Goal: Browse casually: Explore the website without a specific task or goal

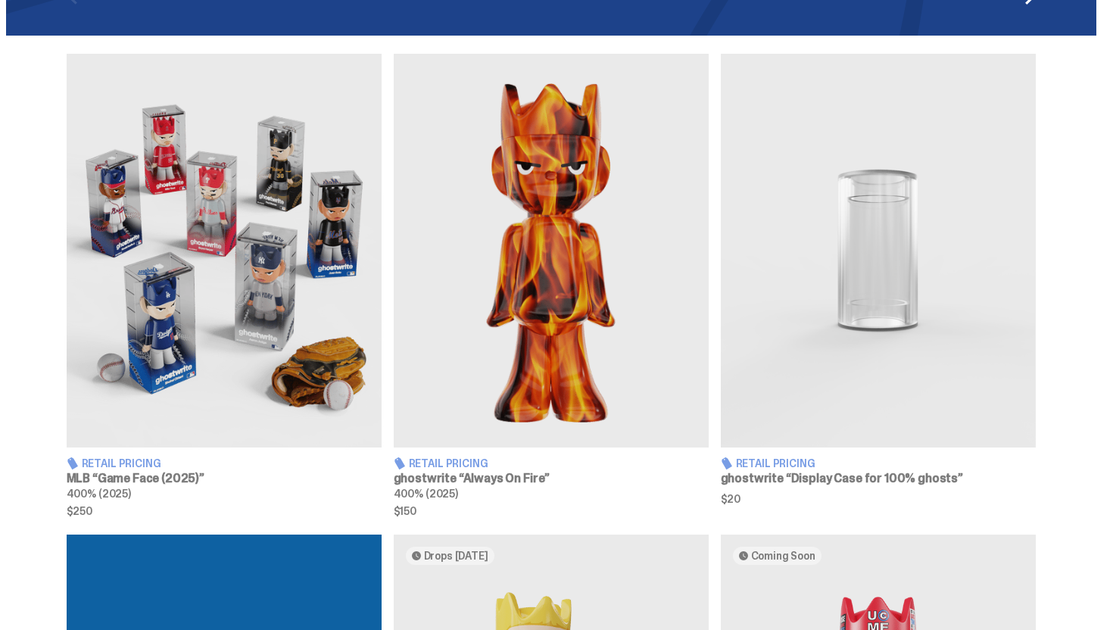
scroll to position [935, 0]
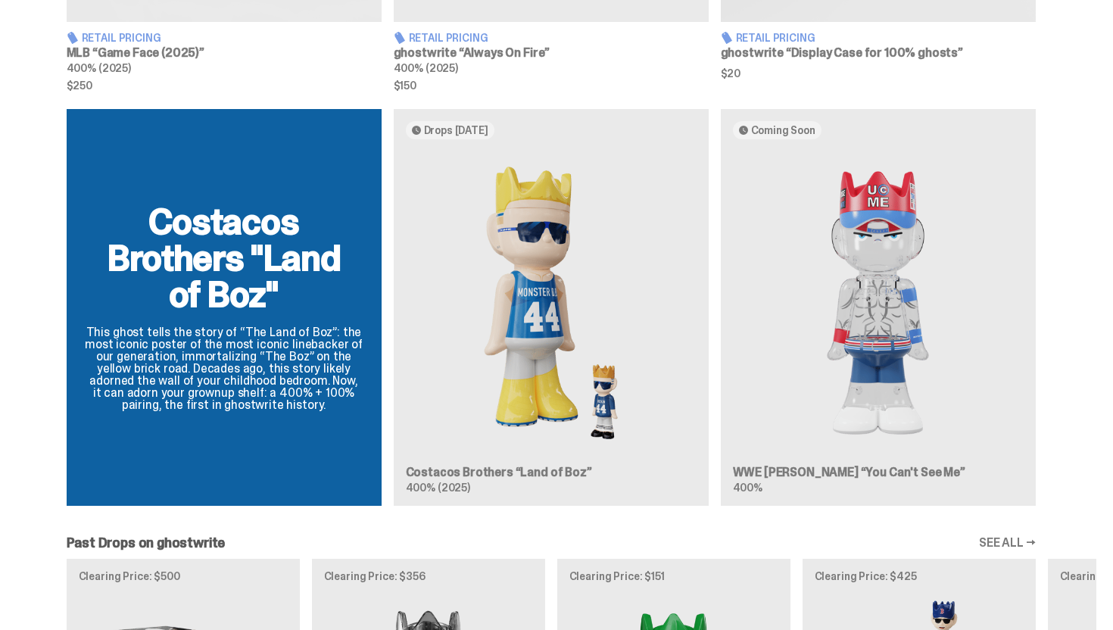
click at [573, 280] on div "Costacos Brothers "Land of Boz" This ghost tells the story of “The Land of Boz”…" at bounding box center [551, 313] width 1090 height 409
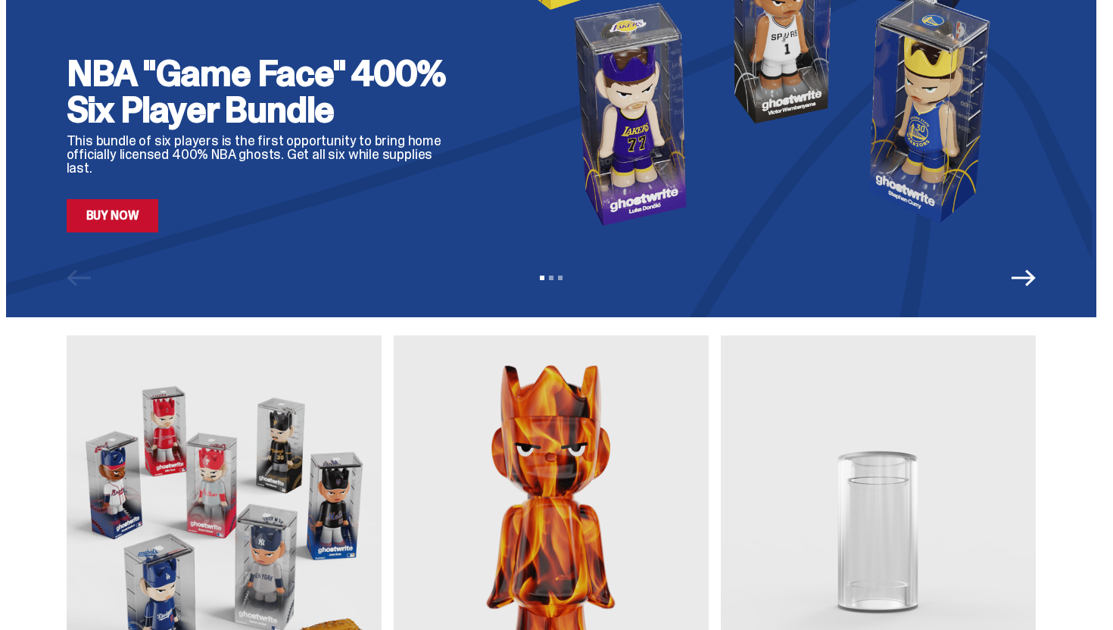
scroll to position [0, 0]
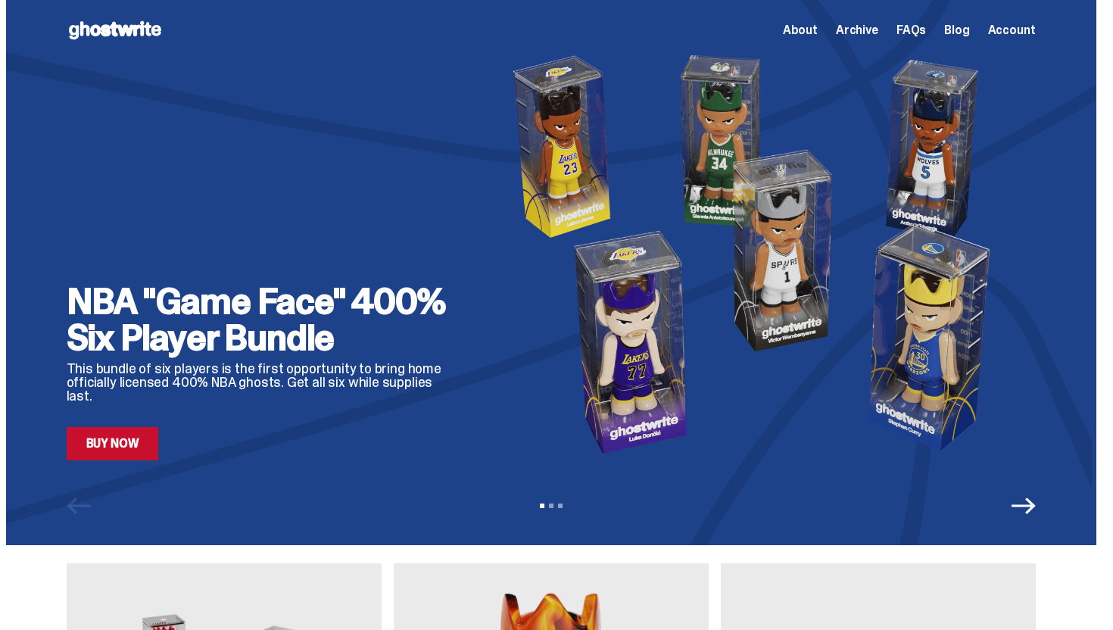
click at [878, 26] on span "Archive" at bounding box center [857, 30] width 42 height 12
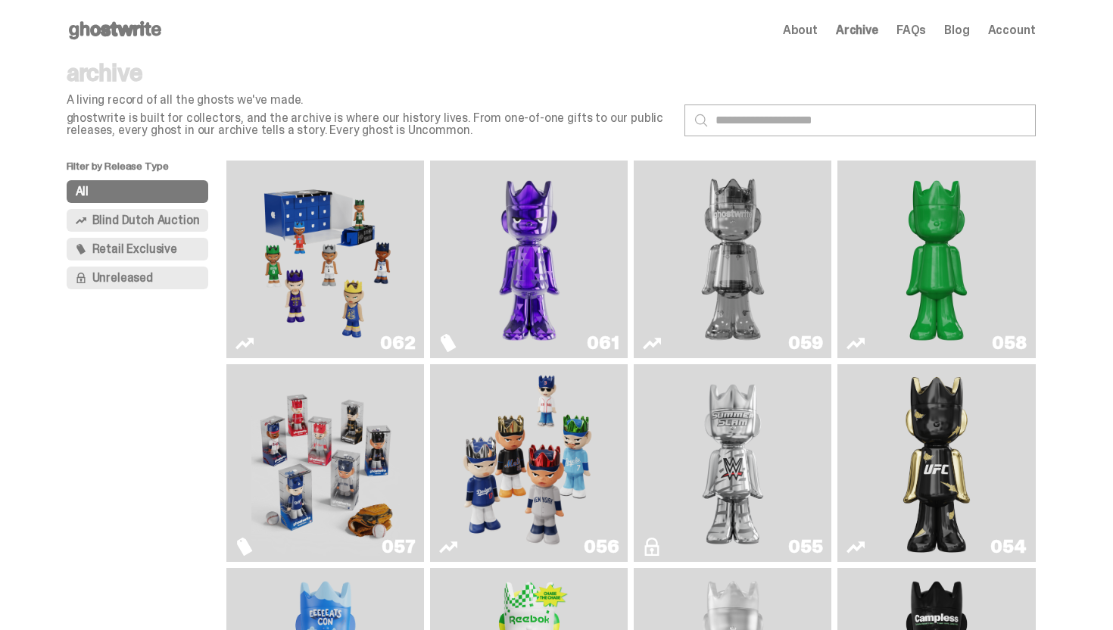
click at [525, 213] on img "Fantasy" at bounding box center [529, 259] width 148 height 185
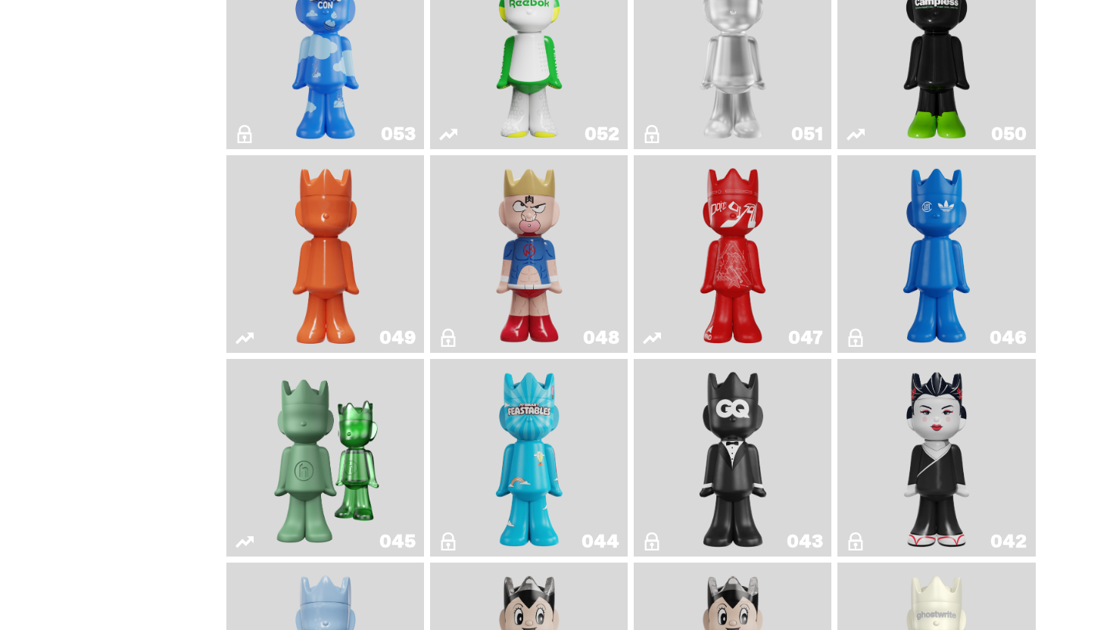
scroll to position [618, 0]
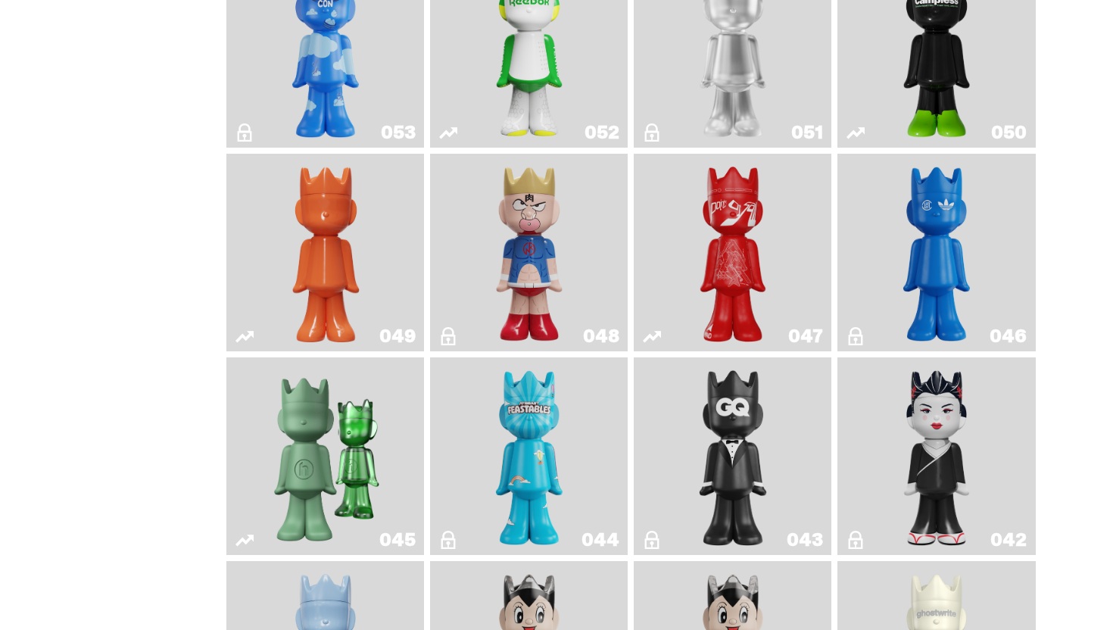
click at [737, 252] on img "Skip" at bounding box center [733, 252] width 80 height 185
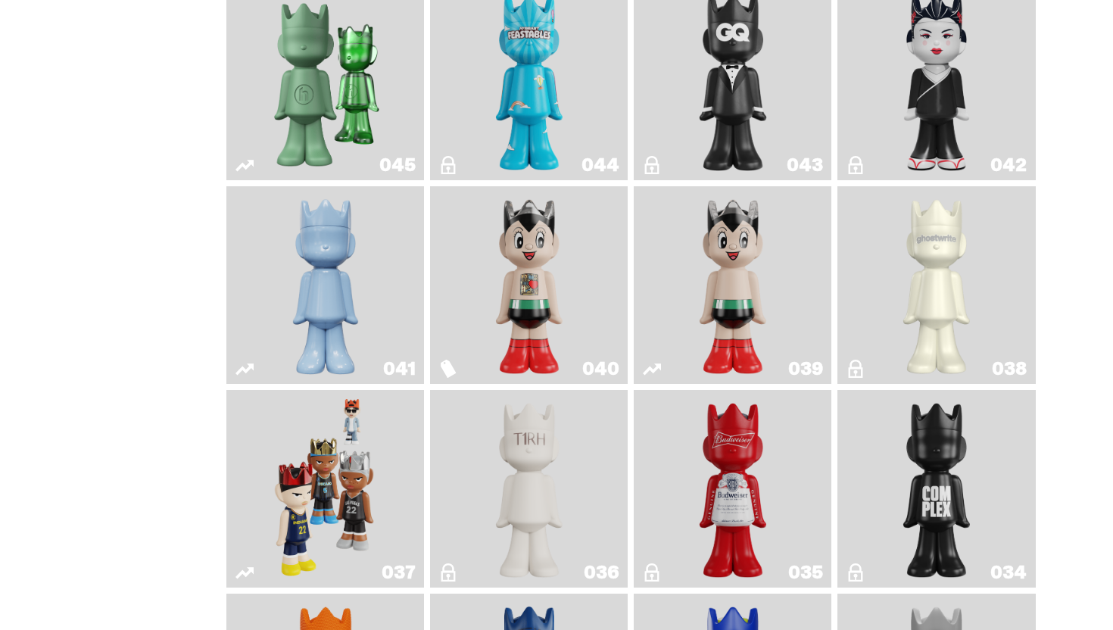
scroll to position [994, 0]
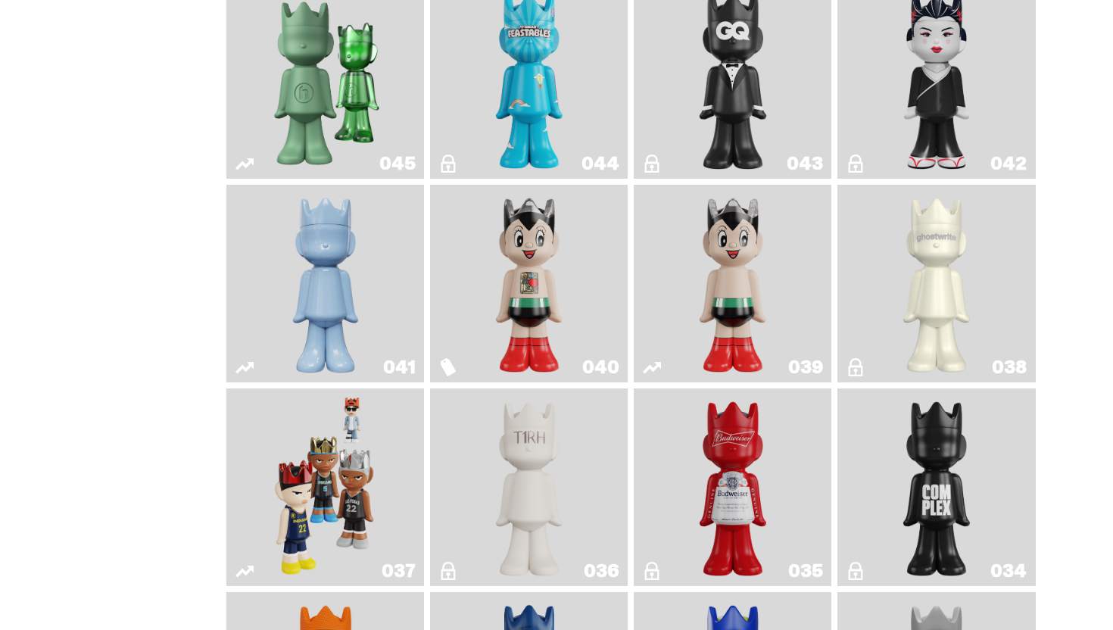
click at [272, 258] on link "041" at bounding box center [324, 283] width 179 height 185
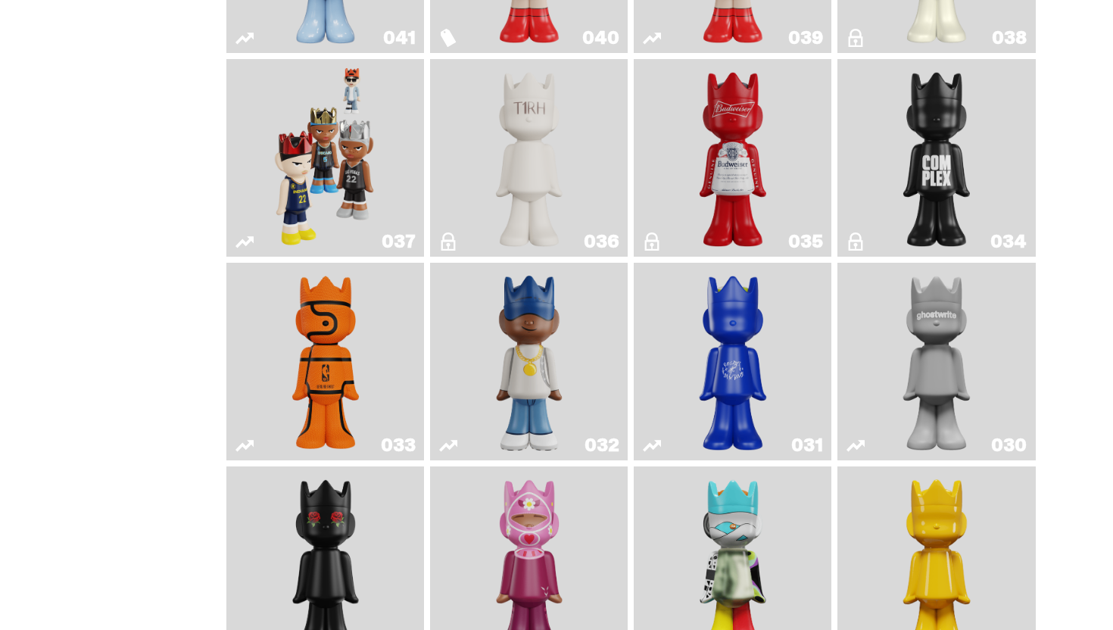
scroll to position [1322, 0]
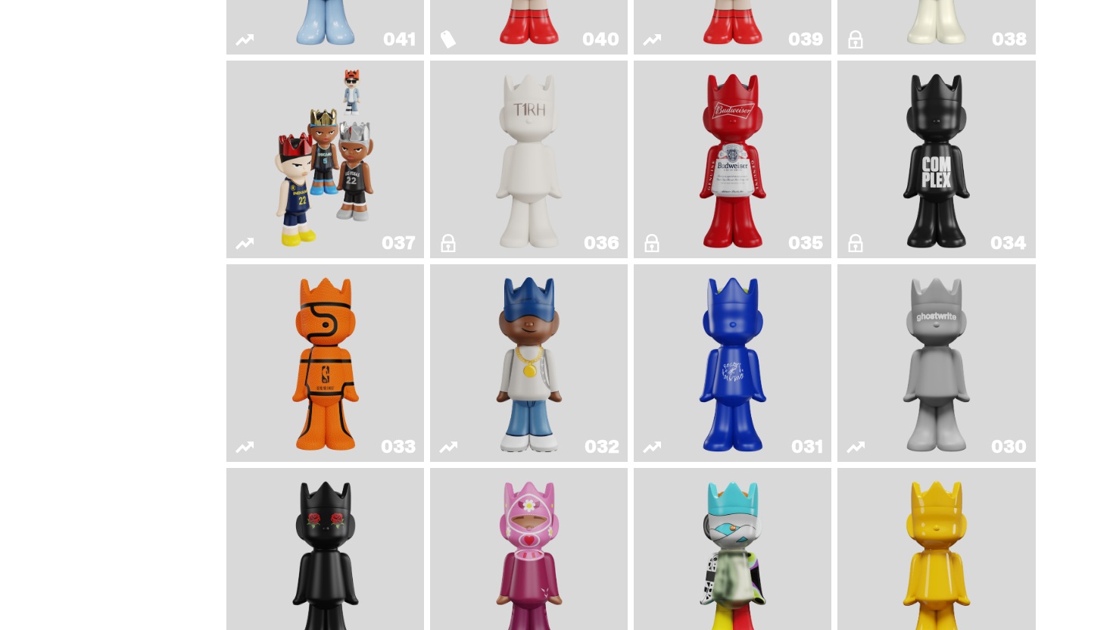
click at [982, 554] on img "Schrödinger's ghost: New Dawn" at bounding box center [936, 566] width 104 height 185
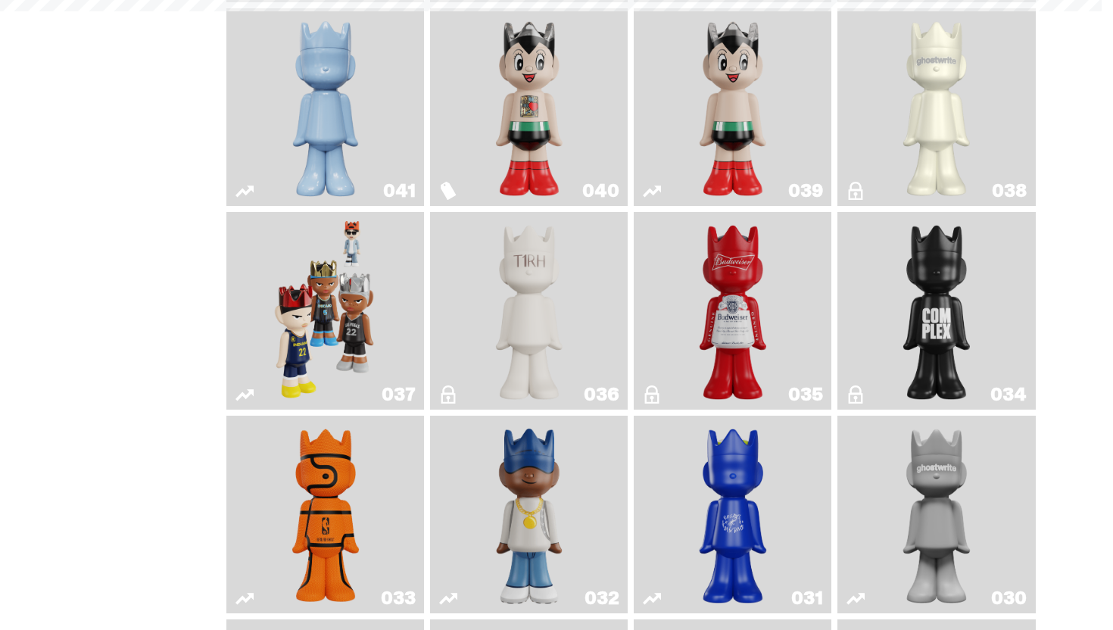
scroll to position [893, 0]
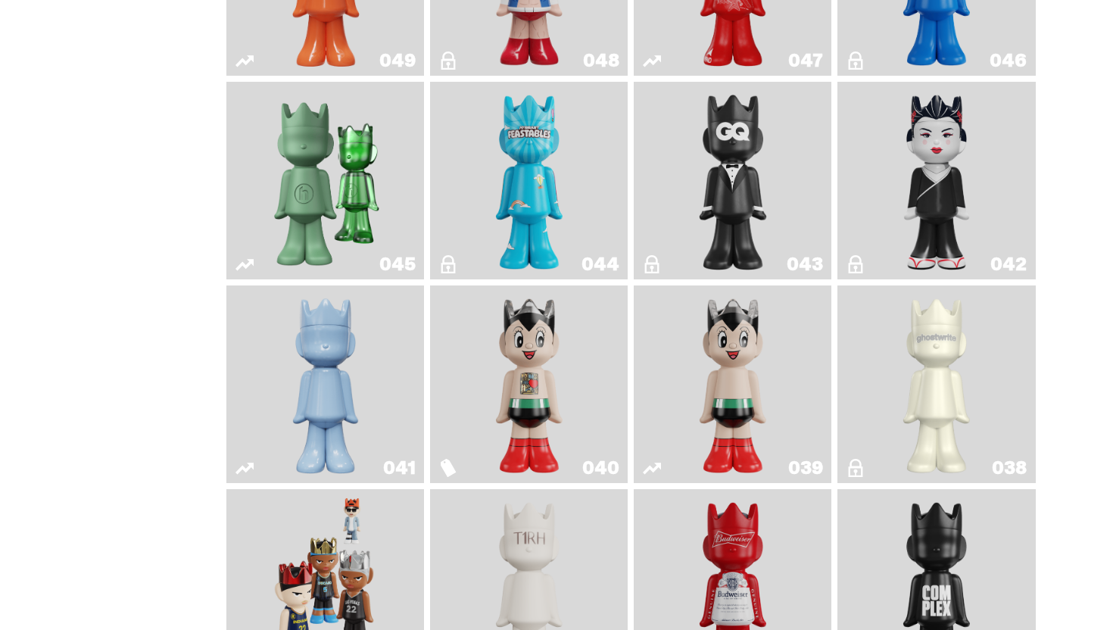
click at [315, 313] on img "Schrödinger's ghost: Winter Blue" at bounding box center [325, 383] width 80 height 185
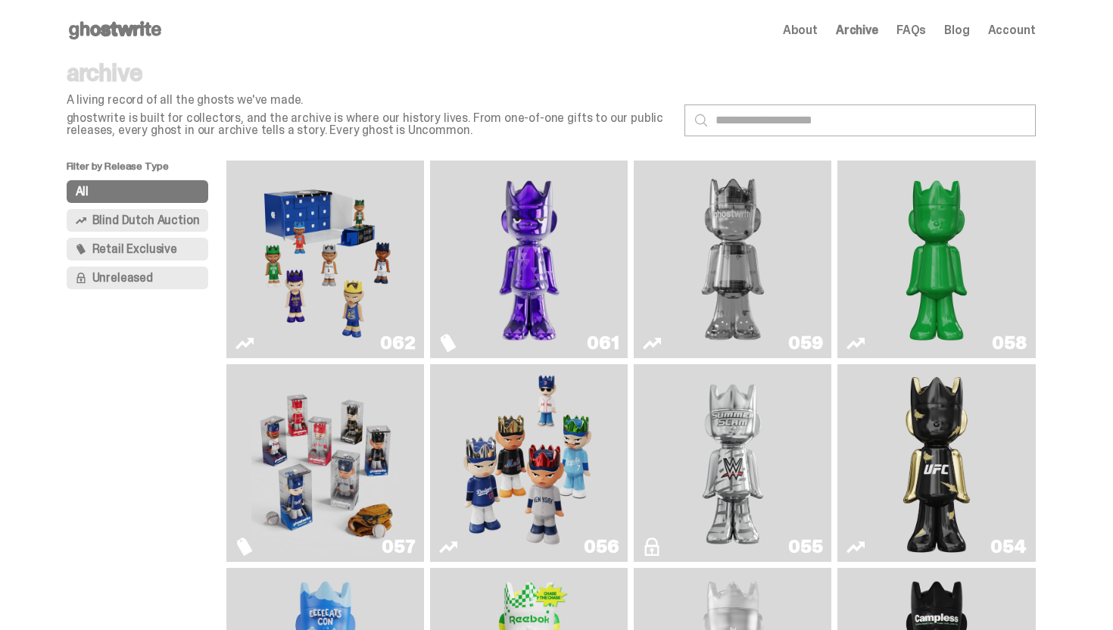
click at [939, 233] on img "Schrödinger's ghost: Sunday Green" at bounding box center [936, 259] width 148 height 185
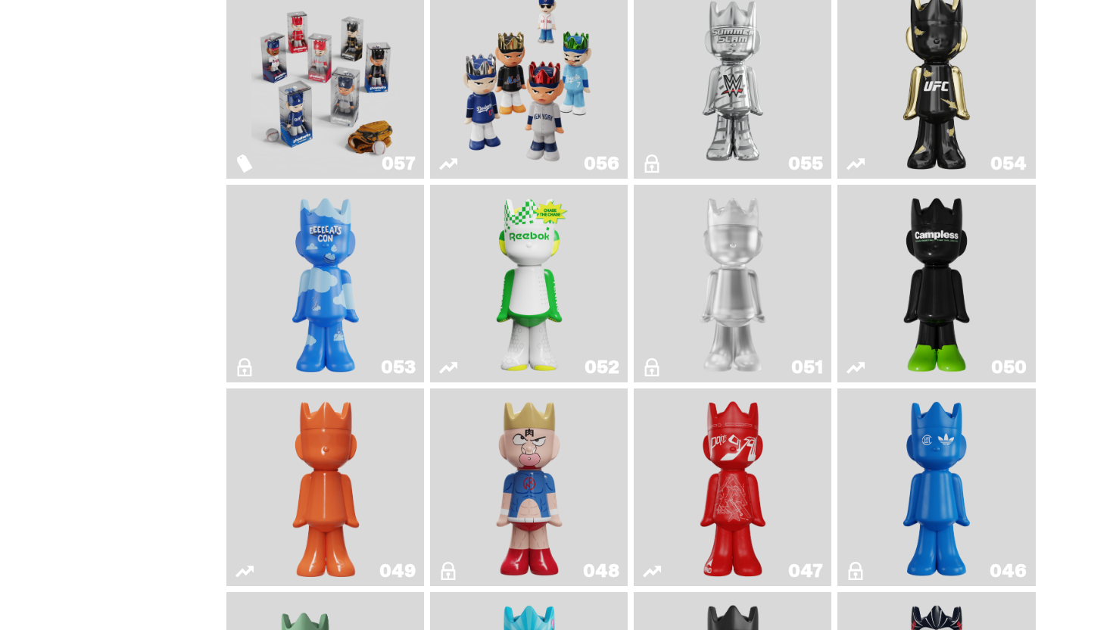
scroll to position [449, 0]
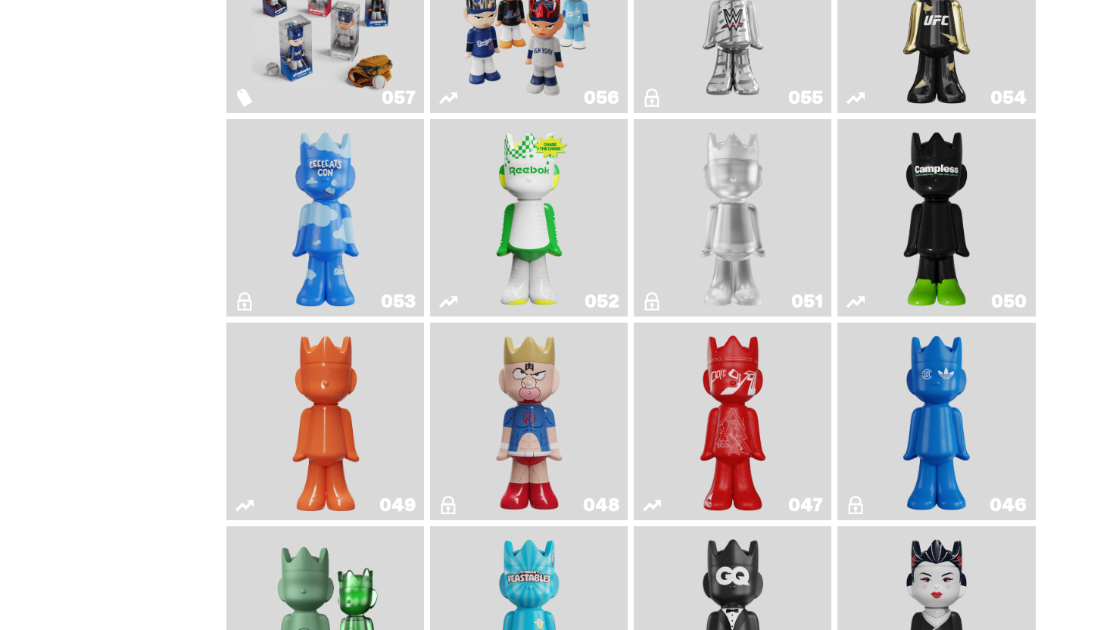
click at [364, 383] on img "Schrödinger's ghost: Orange Vibe" at bounding box center [325, 421] width 80 height 185
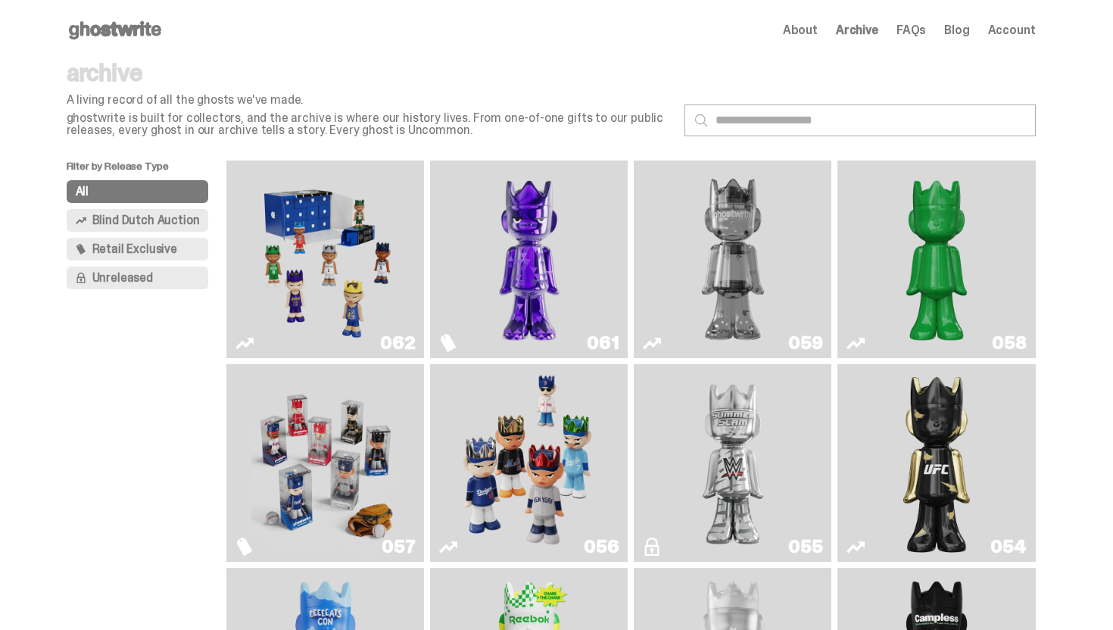
click at [132, 32] on use at bounding box center [115, 30] width 92 height 18
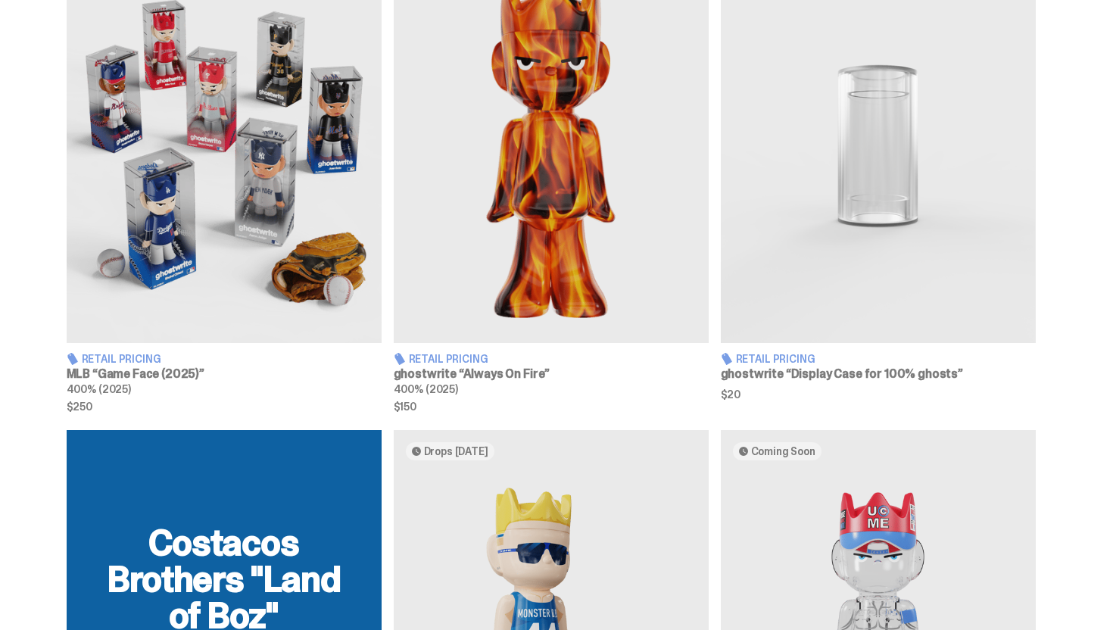
scroll to position [609, 0]
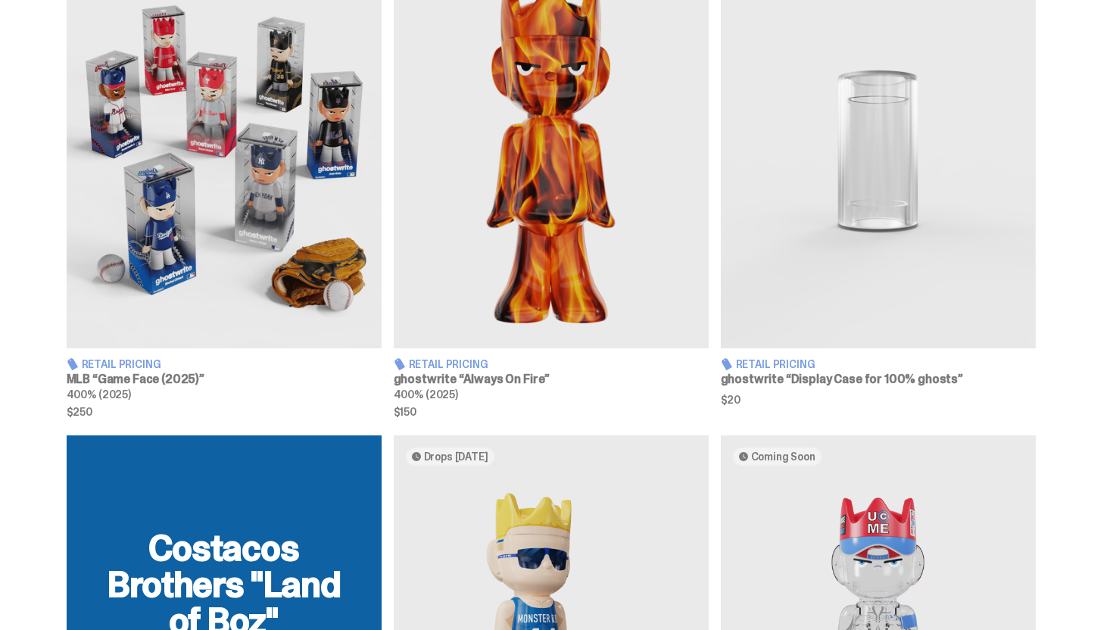
click at [777, 241] on img at bounding box center [878, 152] width 315 height 394
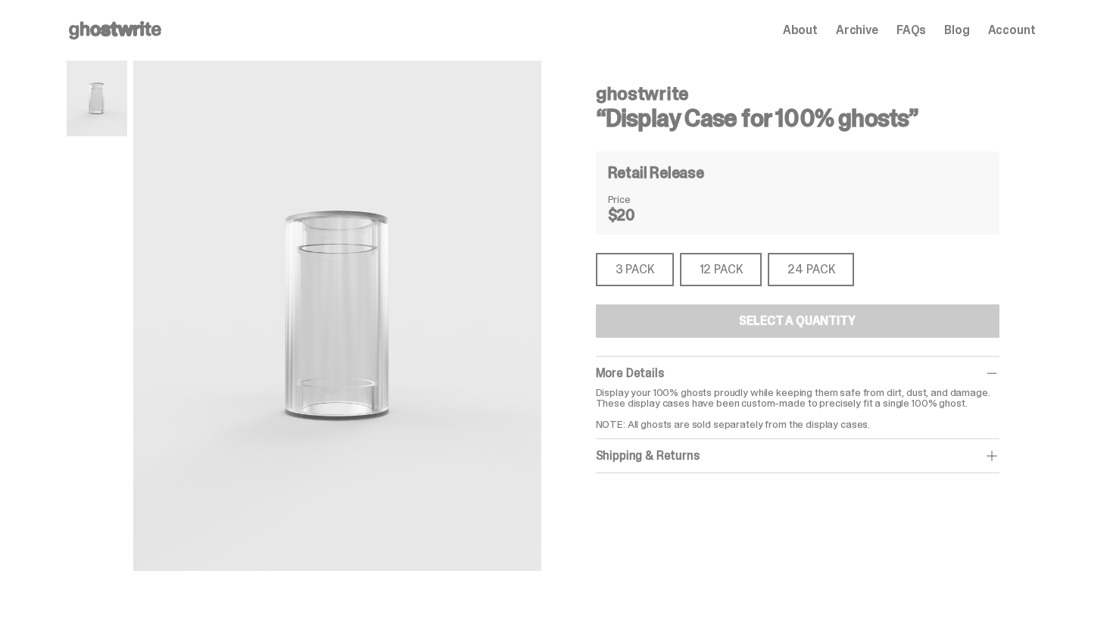
click at [100, 36] on use at bounding box center [115, 30] width 92 height 18
